Goal: Task Accomplishment & Management: Manage account settings

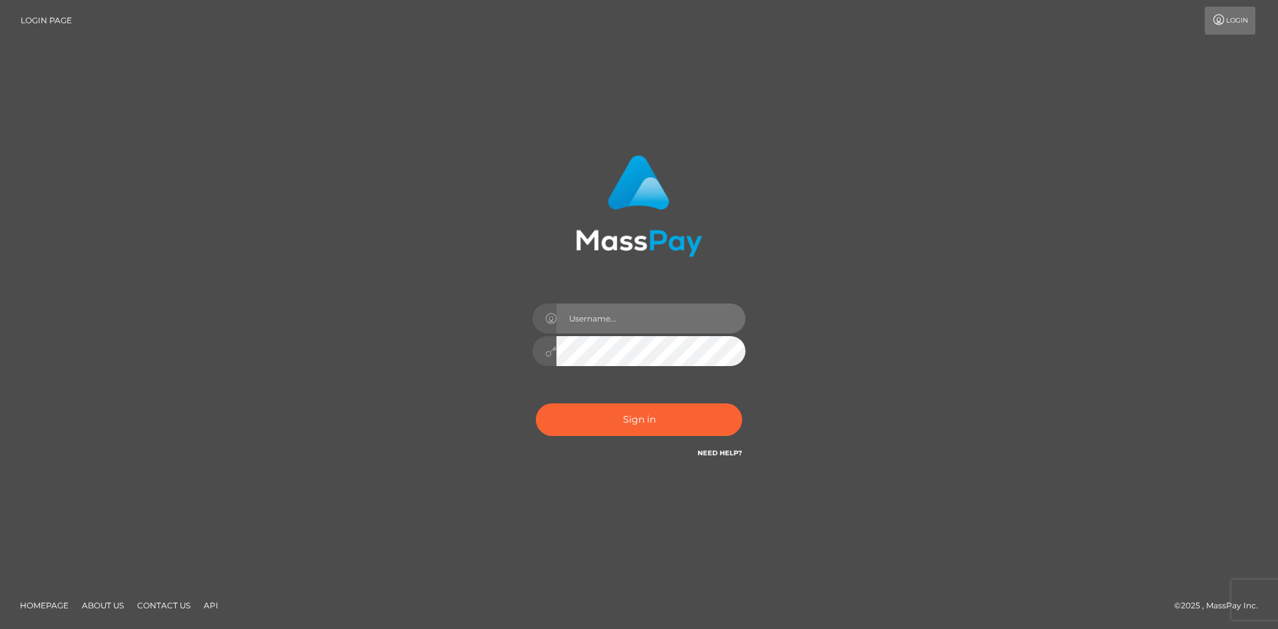
click at [614, 316] on input "text" at bounding box center [651, 319] width 189 height 30
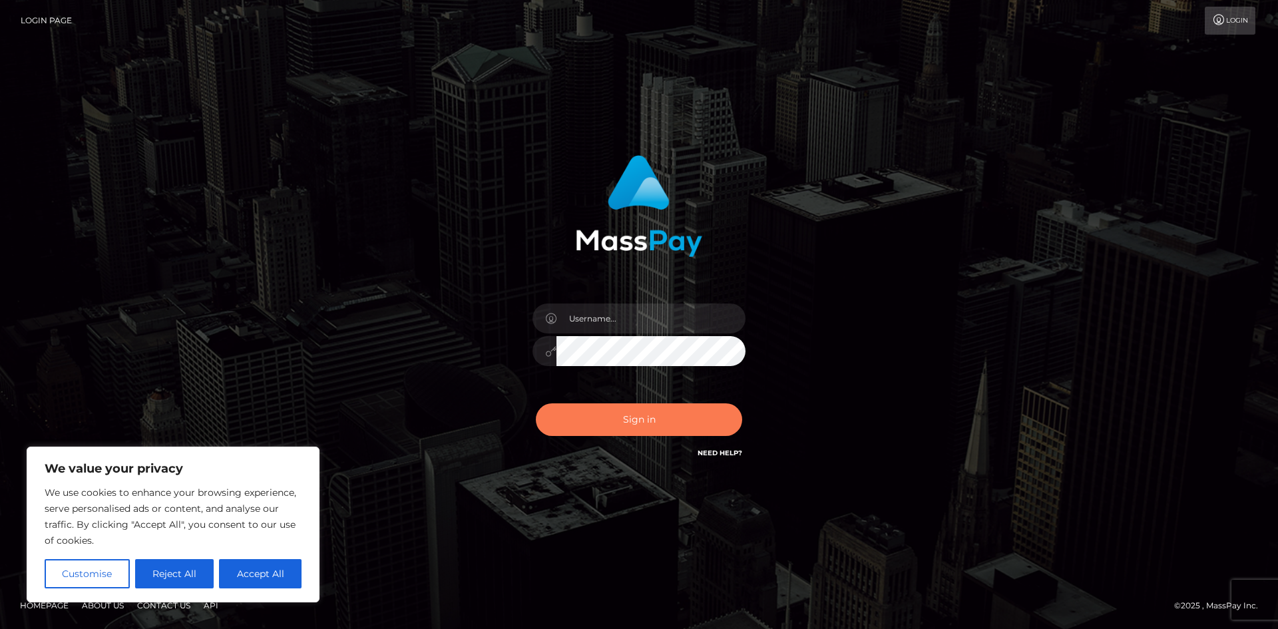
click at [600, 415] on button "Sign in" at bounding box center [639, 419] width 206 height 33
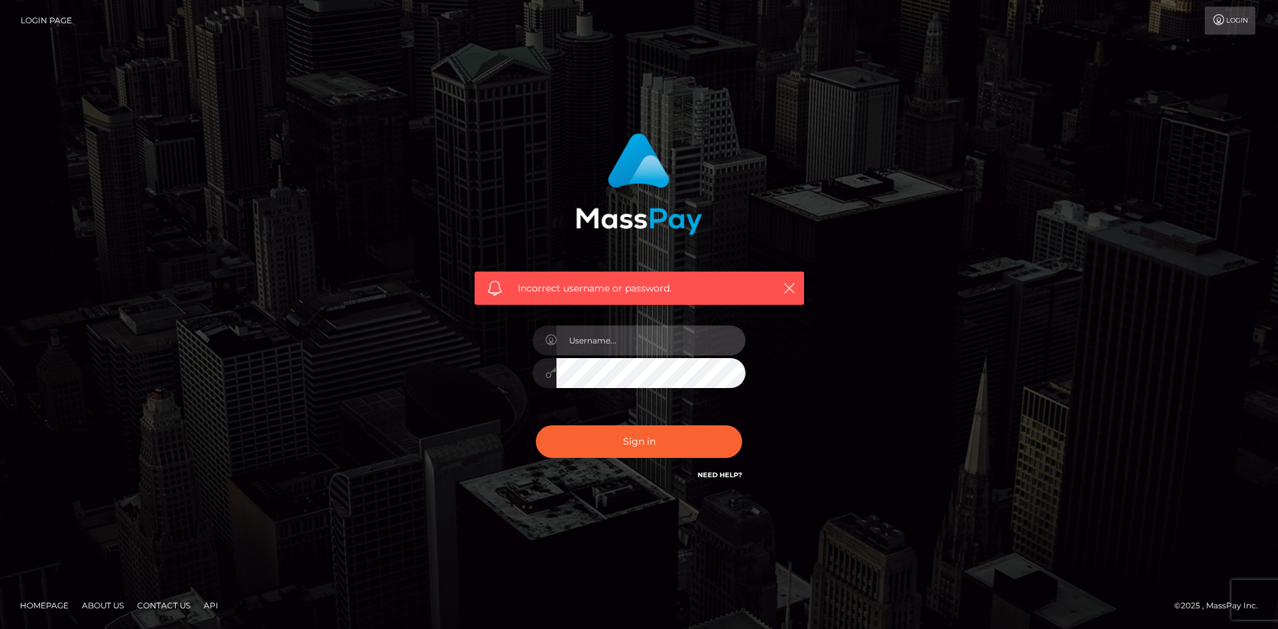
click at [623, 344] on input "text" at bounding box center [651, 341] width 189 height 30
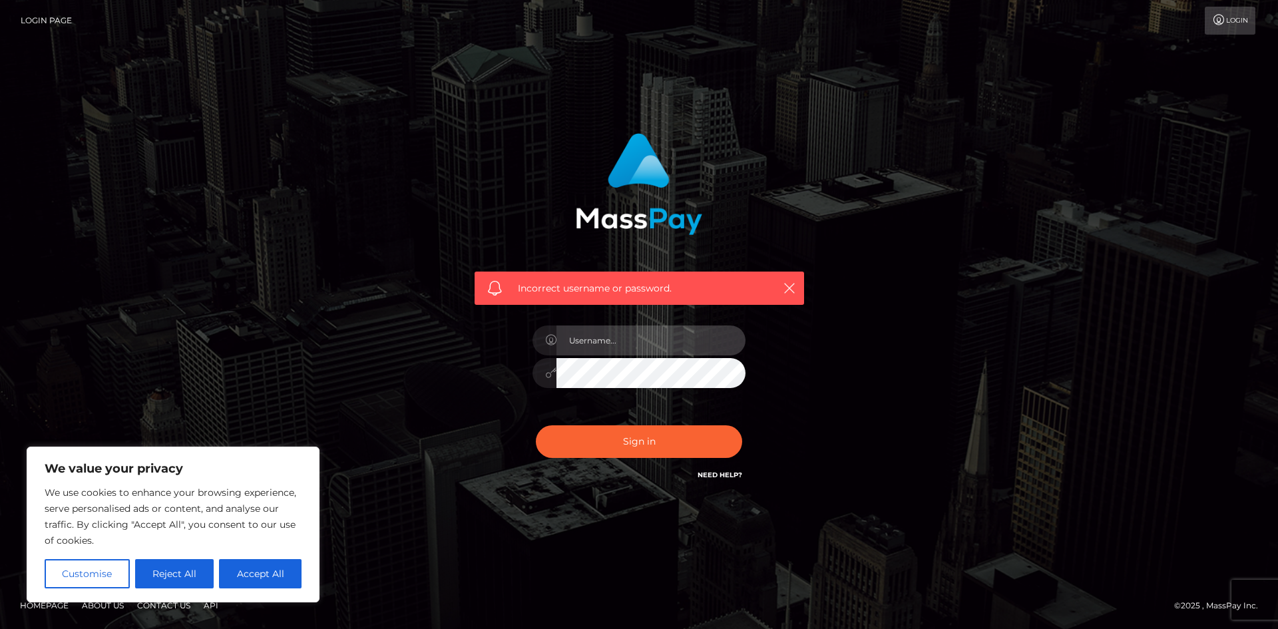
type input "[EMAIL_ADDRESS][DOMAIN_NAME]"
click at [657, 429] on button "Sign in" at bounding box center [639, 441] width 206 height 33
click at [637, 334] on input "text" at bounding box center [651, 341] width 189 height 30
type input "[EMAIL_ADDRESS][DOMAIN_NAME]"
click at [627, 440] on button "Sign in" at bounding box center [639, 441] width 206 height 33
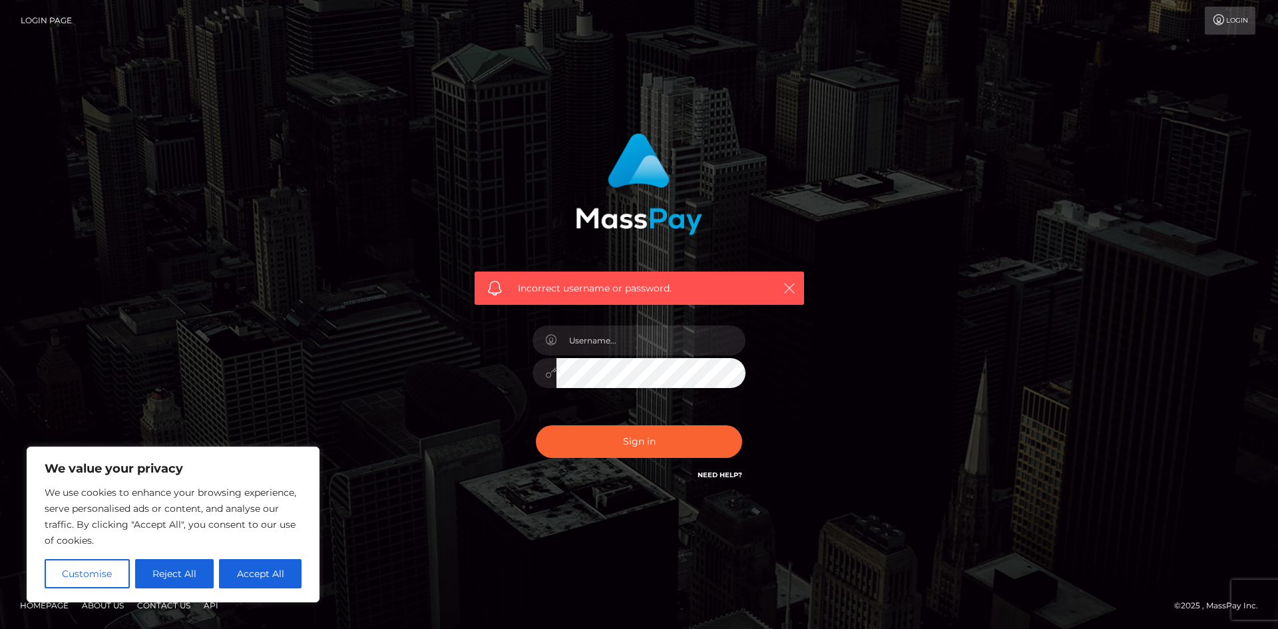
click at [793, 286] on icon "button" at bounding box center [789, 288] width 13 height 13
click at [303, 571] on div "We value your privacy We use cookies to enhance your browsing experience, serve…" at bounding box center [173, 525] width 293 height 156
click at [280, 575] on button "Accept All" at bounding box center [260, 573] width 83 height 29
checkbox input "true"
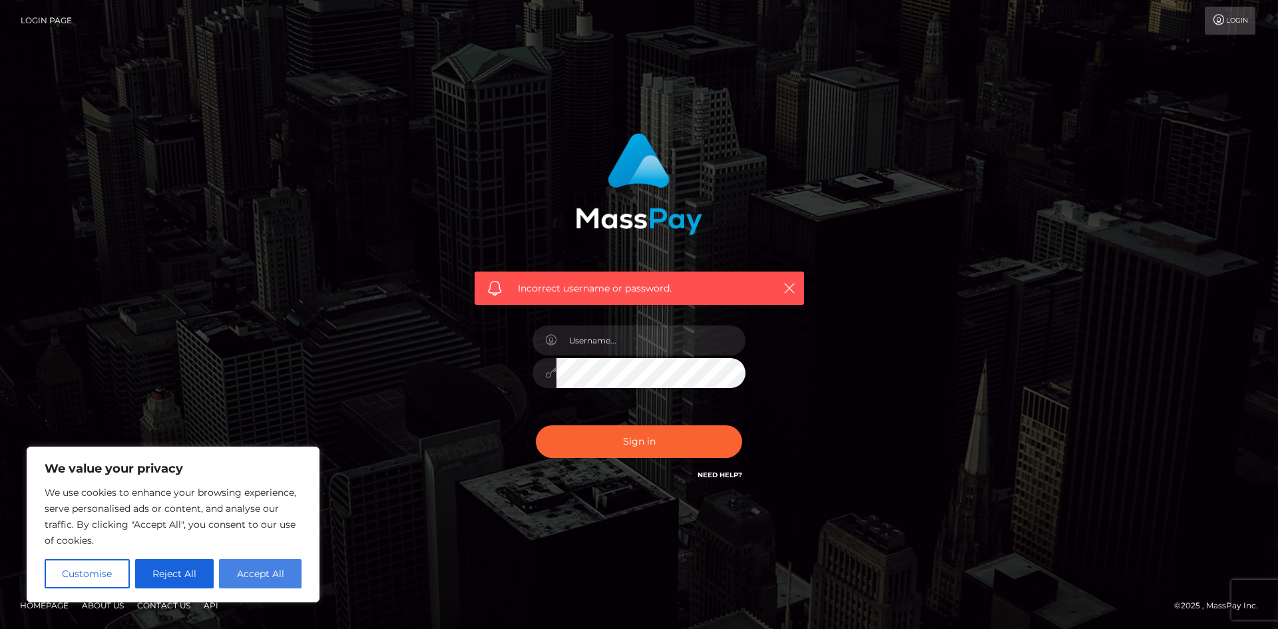
checkbox input "true"
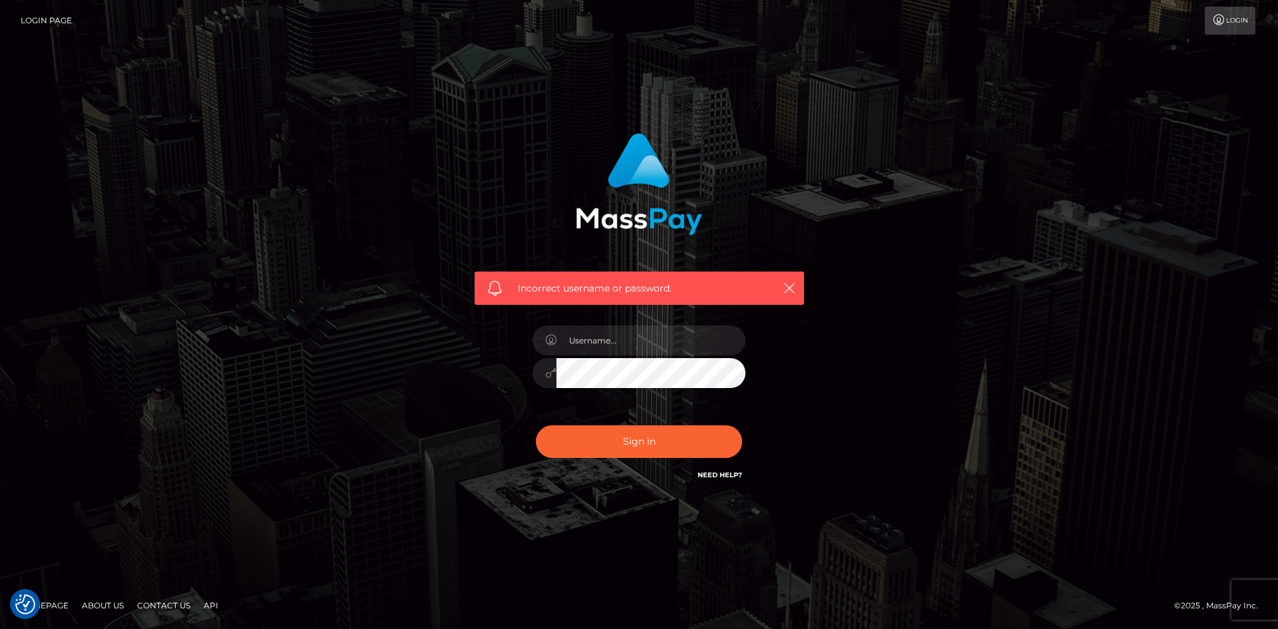
click at [1226, 23] on link "Login" at bounding box center [1230, 21] width 51 height 28
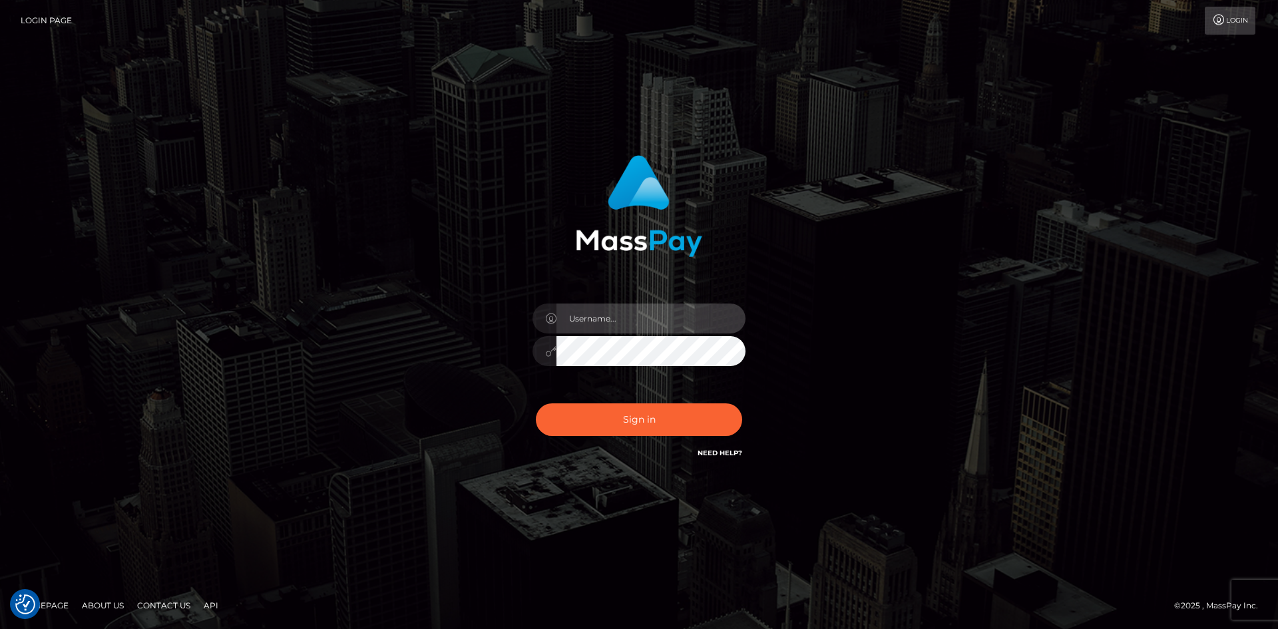
click at [670, 323] on input "text" at bounding box center [651, 319] width 189 height 30
click at [706, 305] on input "text" at bounding box center [651, 319] width 189 height 30
type input "maeveay"
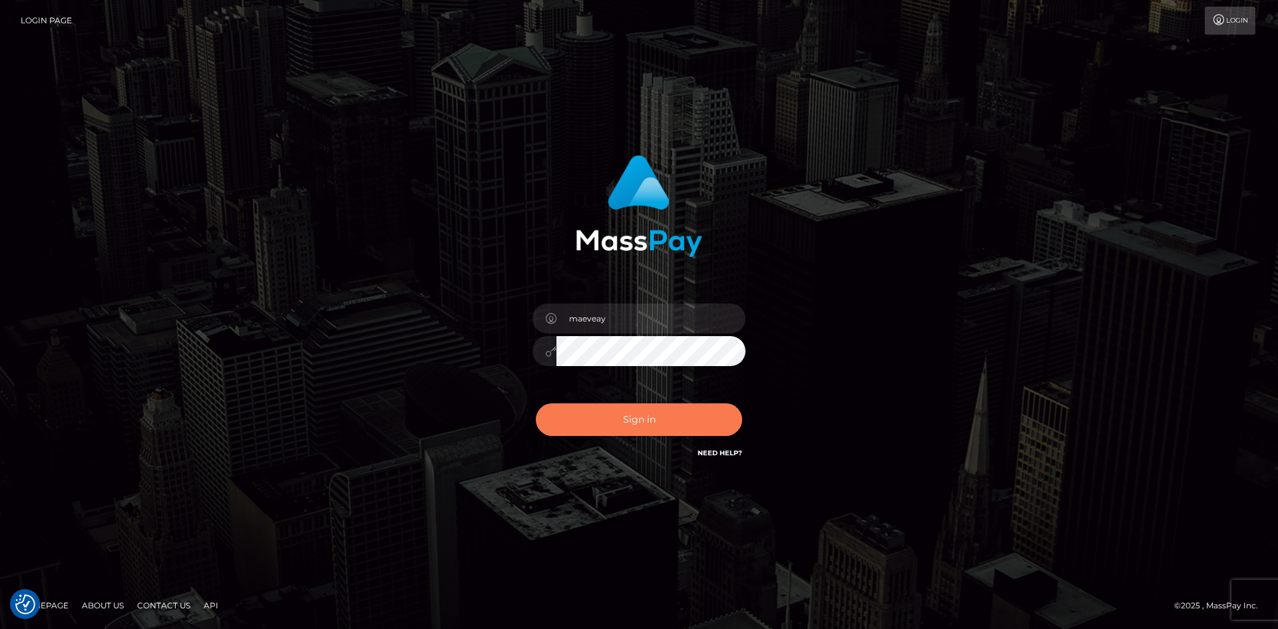
click at [648, 407] on button "Sign in" at bounding box center [639, 419] width 206 height 33
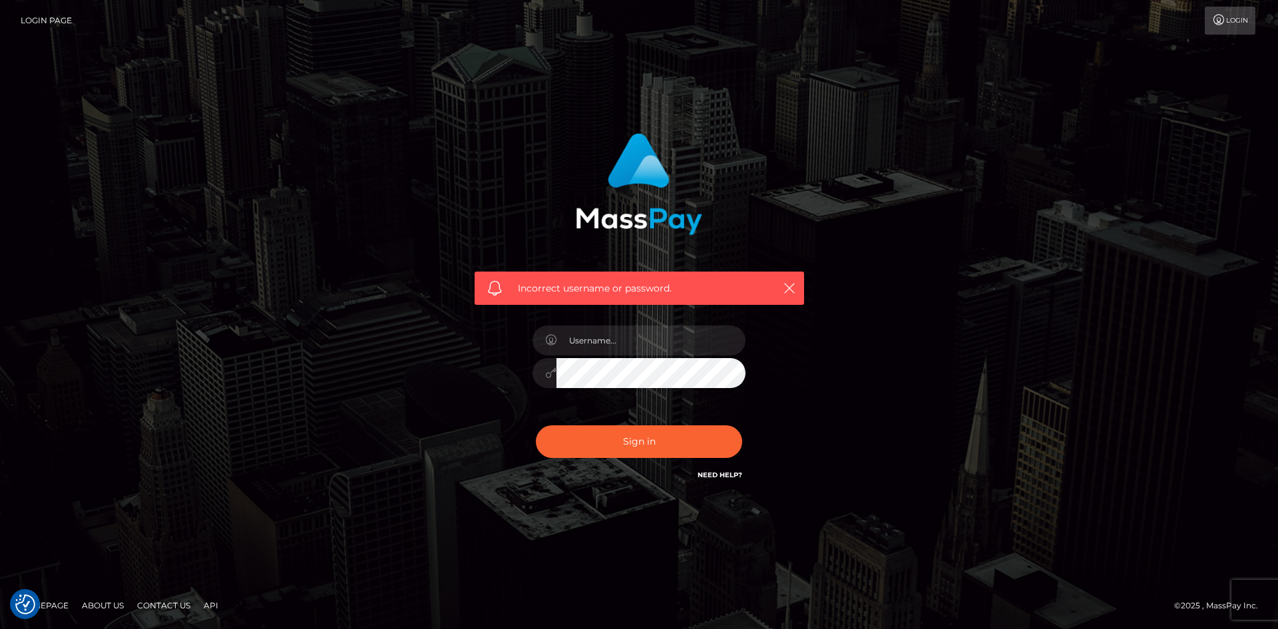
click at [728, 472] on link "Need Help?" at bounding box center [720, 475] width 45 height 9
click at [724, 477] on link "Need Help?" at bounding box center [720, 475] width 45 height 9
